Goal: Complete application form

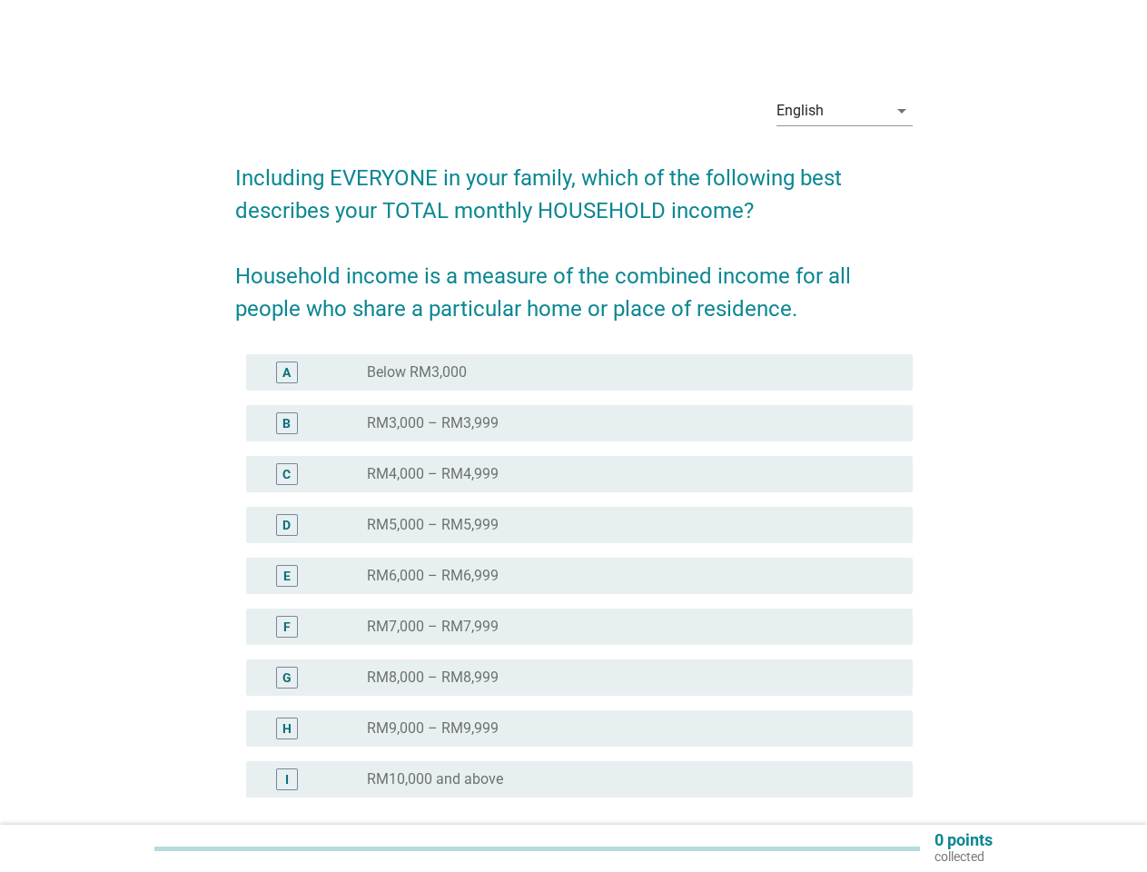
click at [574, 470] on div "radio_button_unchecked RM4,000 – RM4,999" at bounding box center [625, 474] width 517 height 18
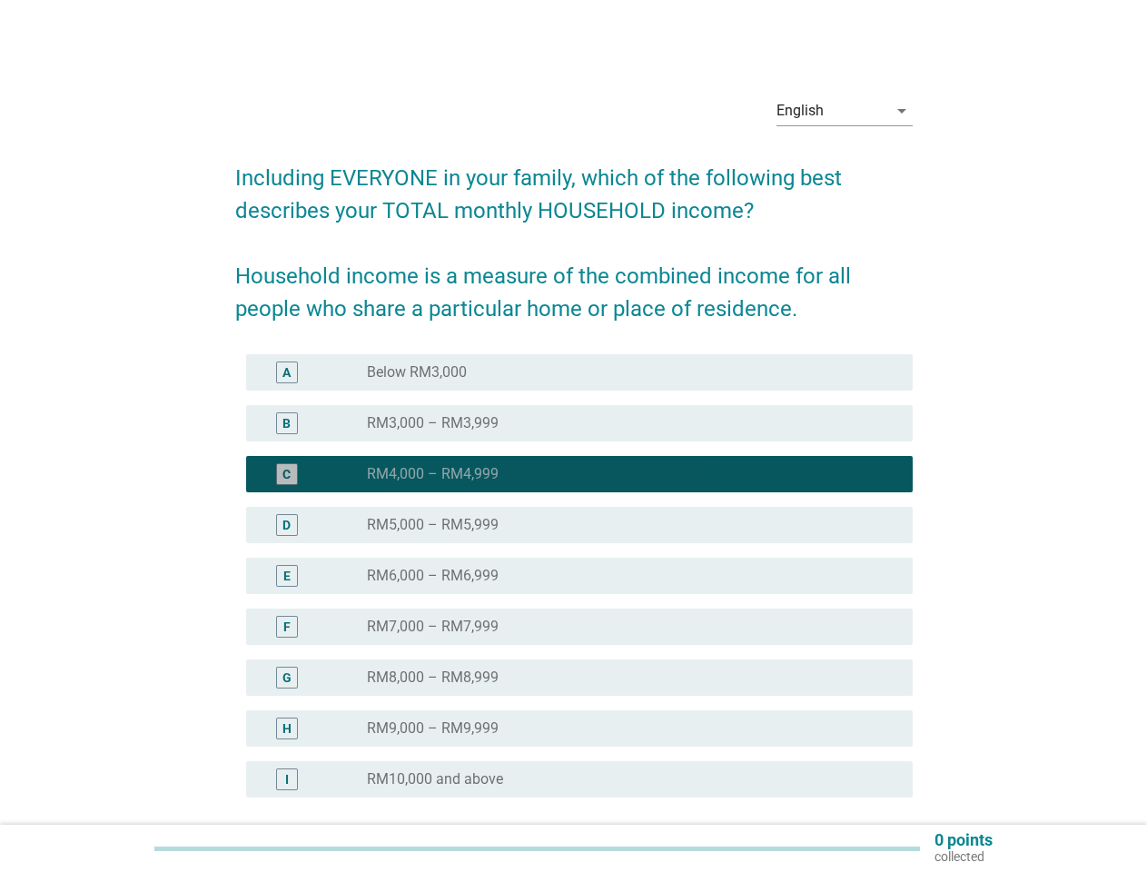
click at [845, 111] on div "English" at bounding box center [832, 110] width 111 height 29
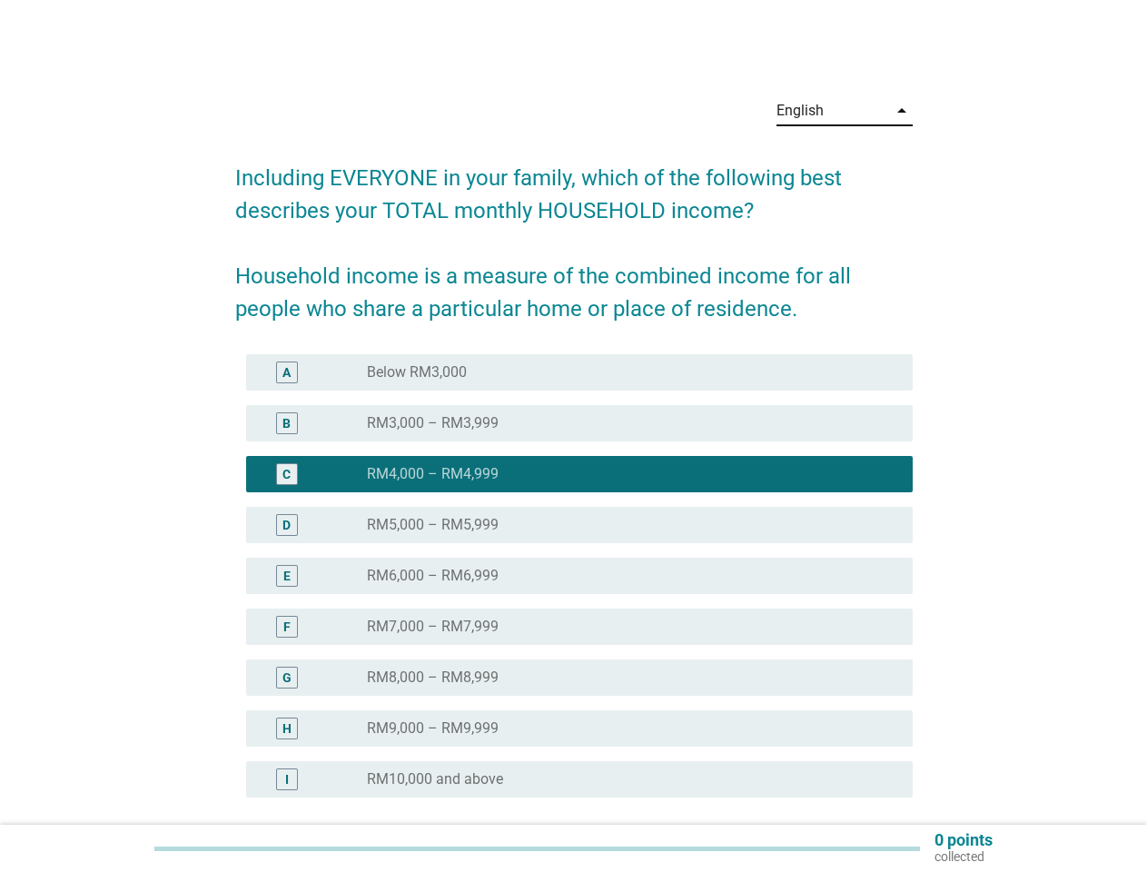
click at [574, 587] on div "E radio_button_unchecked RM6,000 – RM6,999" at bounding box center [579, 576] width 667 height 36
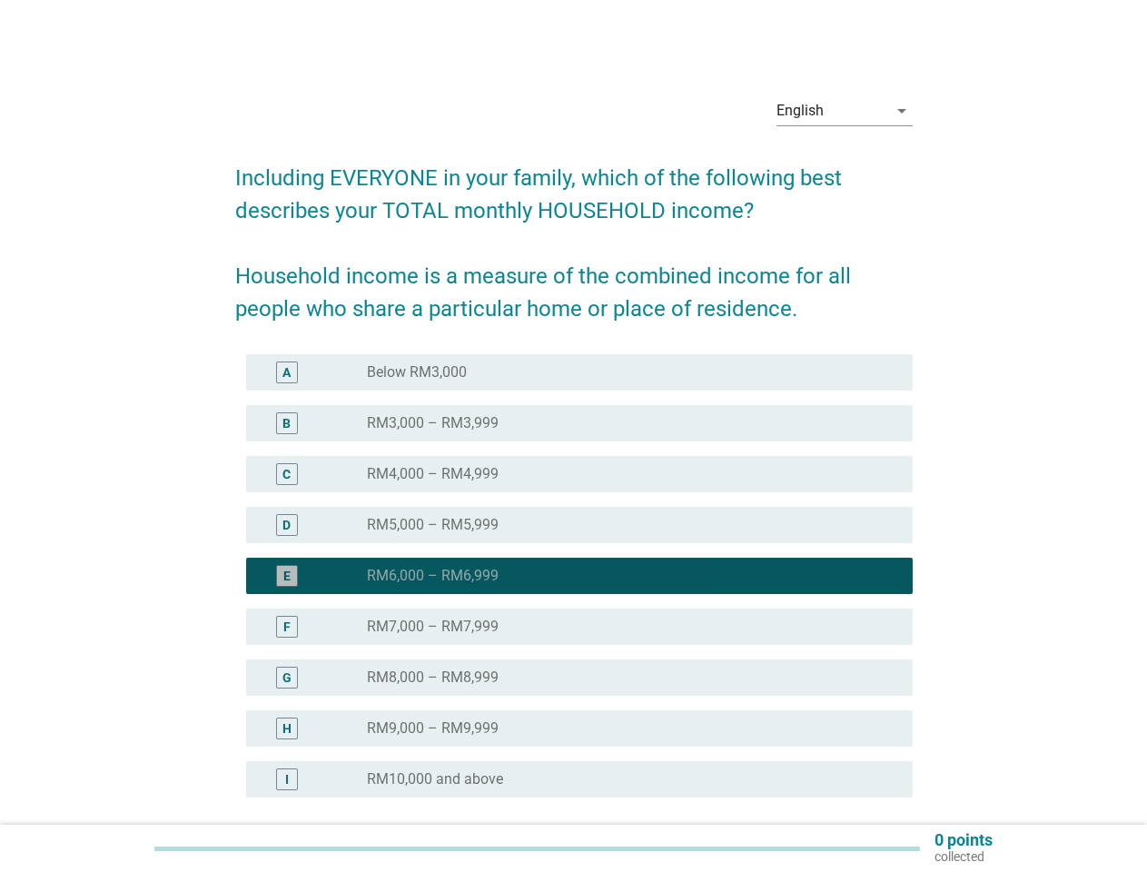
click at [574, 576] on div "radio_button_checked RM6,000 – RM6,999" at bounding box center [625, 576] width 517 height 18
click at [580, 372] on div "radio_button_unchecked Below RM3,000" at bounding box center [625, 372] width 517 height 18
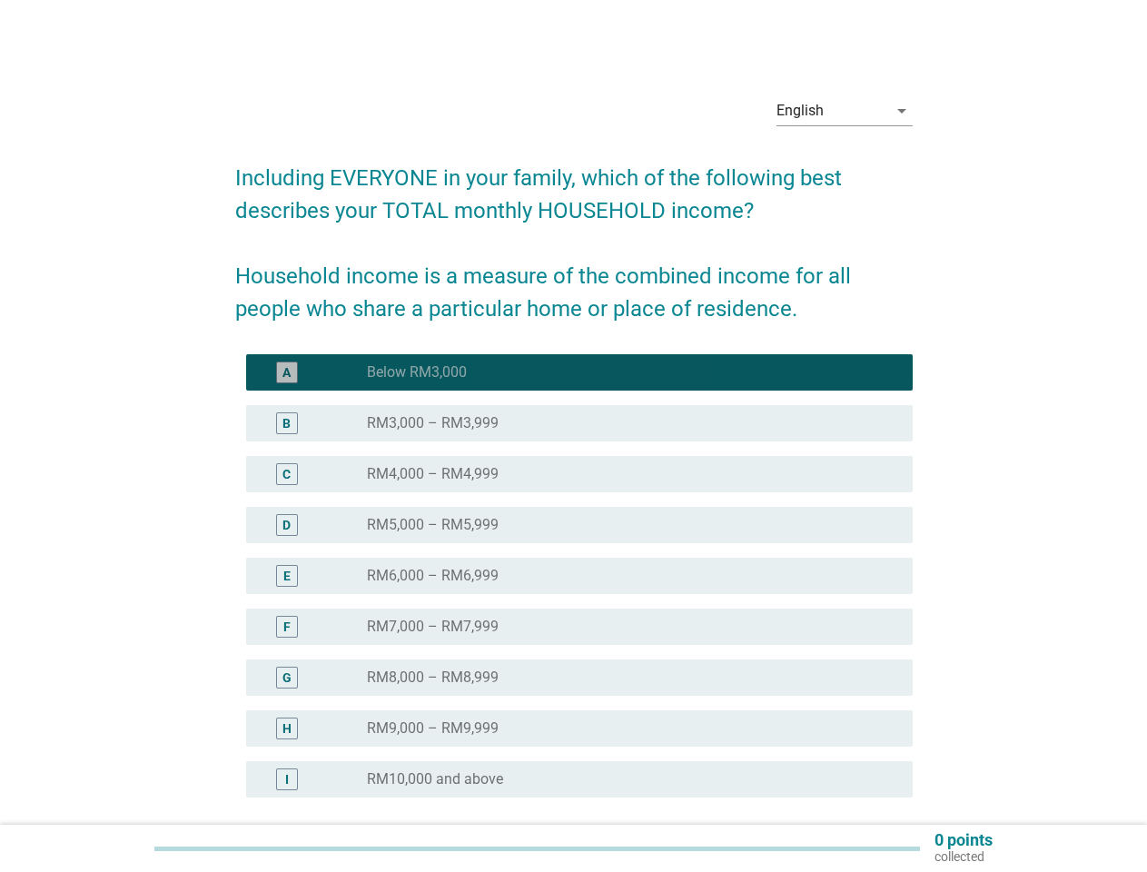
click at [417, 372] on label "Below RM3,000" at bounding box center [417, 372] width 100 height 18
click at [580, 423] on div "radio_button_unchecked RM3,000 – RM3,999" at bounding box center [625, 423] width 517 height 18
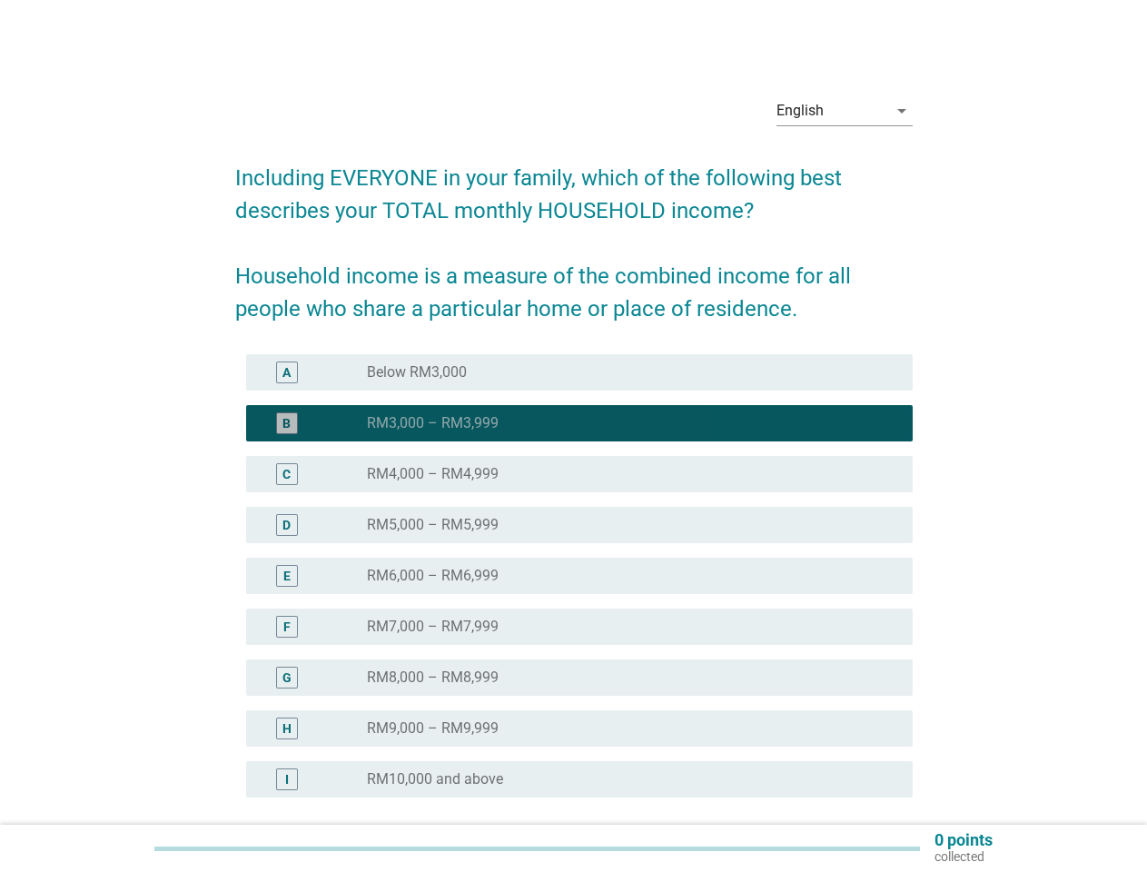
click at [432, 423] on label "RM3,000 – RM3,999" at bounding box center [433, 423] width 132 height 18
click at [580, 474] on div "radio_button_unchecked RM4,000 – RM4,999" at bounding box center [625, 474] width 517 height 18
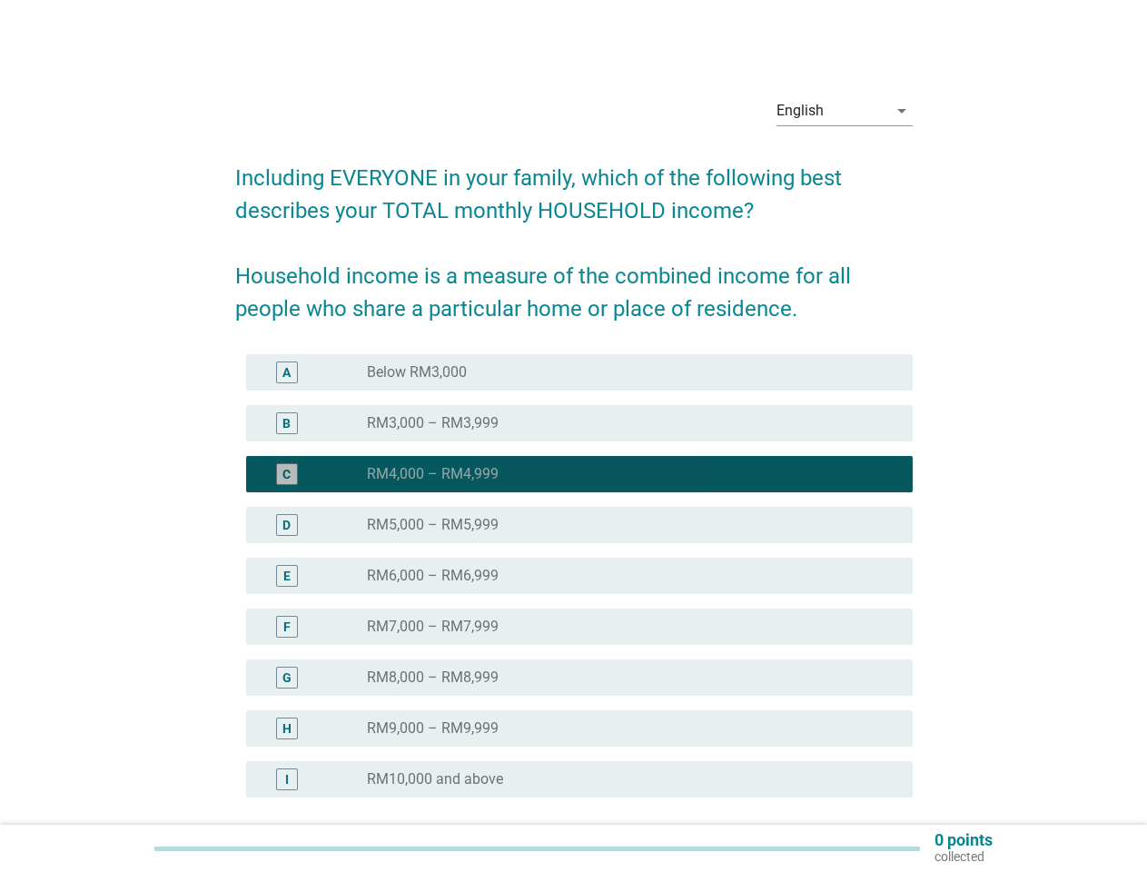
click at [432, 474] on label "RM4,000 – RM4,999" at bounding box center [433, 474] width 132 height 18
